Goal: Information Seeking & Learning: Learn about a topic

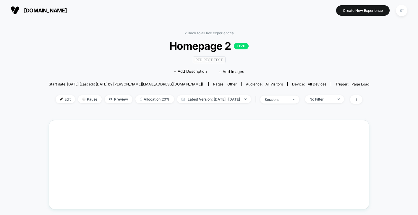
click at [209, 33] on link "< Back to all live experiences" at bounding box center [208, 33] width 49 height 4
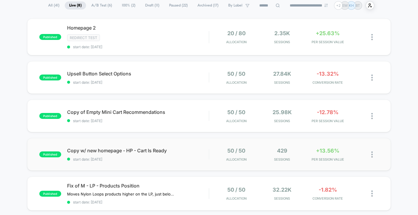
scroll to position [43, 0]
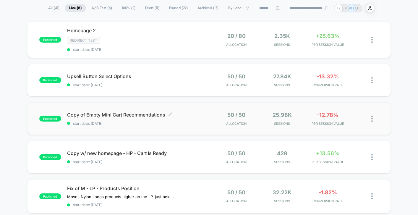
click at [202, 114] on span "Copy of Empty Mini Cart Recommendations Click to edit experience details" at bounding box center [138, 115] width 142 height 6
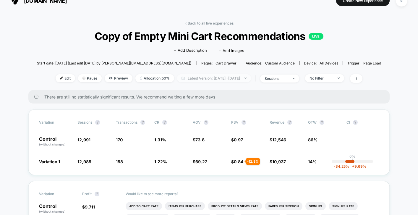
scroll to position [9, 0]
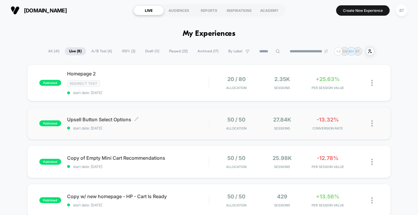
click at [190, 128] on span "start date: [DATE]" at bounding box center [138, 128] width 142 height 4
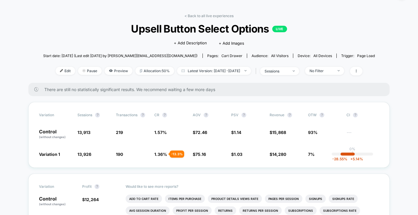
scroll to position [16, 0]
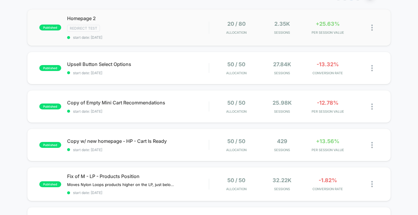
scroll to position [25, 0]
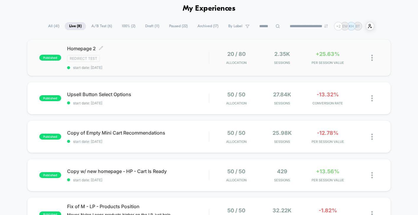
click at [192, 65] on span "start date: [DATE]" at bounding box center [138, 67] width 142 height 4
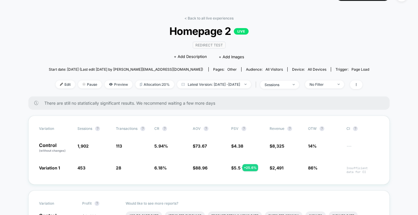
scroll to position [14, 0]
